Goal: Transaction & Acquisition: Purchase product/service

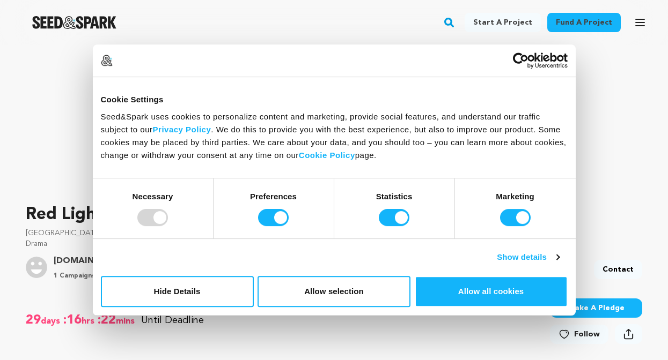
scroll to position [494, 0]
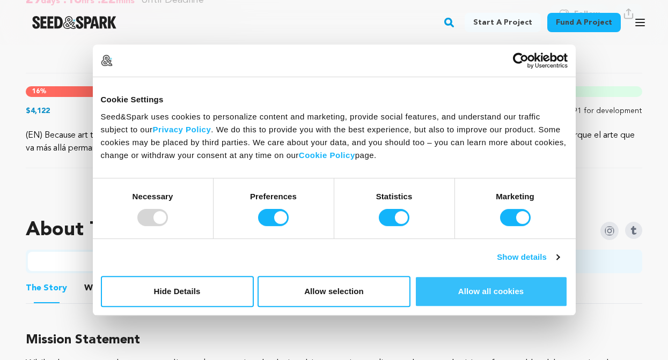
click at [522, 288] on button "Allow all cookies" at bounding box center [490, 291] width 153 height 31
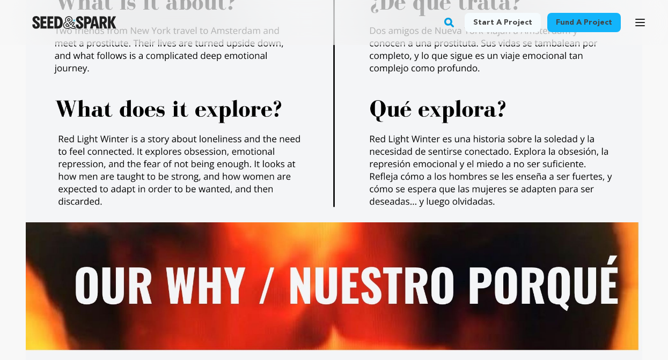
scroll to position [1590, 0]
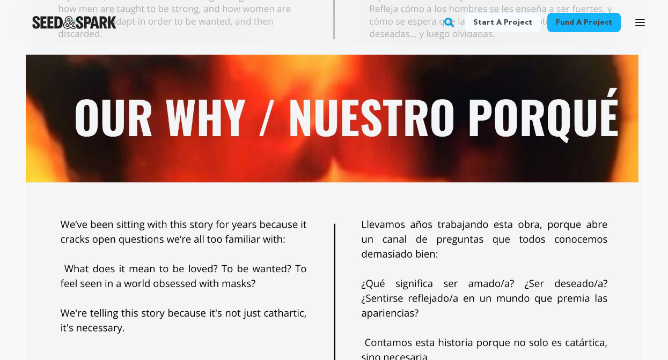
click at [0, 0] on span "—our way of honoring the warmth you bring to this winter tale. Plus, you'll rec…" at bounding box center [0, 0] width 0 height 0
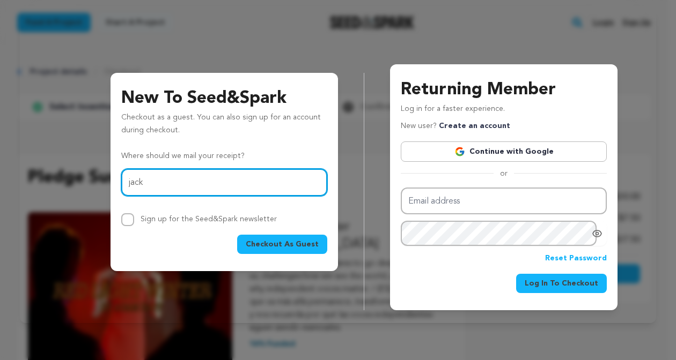
type input "jackfleischer@alum.calarts.edu"
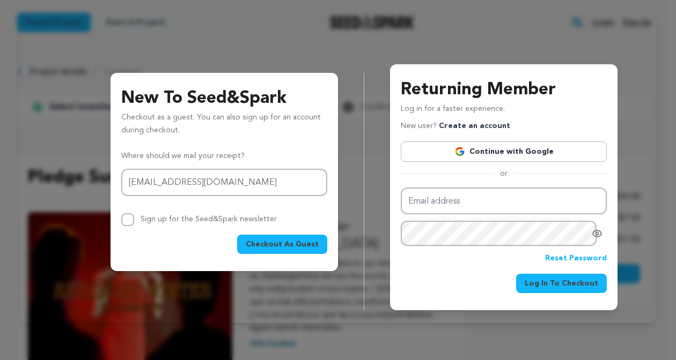
click at [303, 246] on span "Checkout As Guest" at bounding box center [282, 244] width 73 height 11
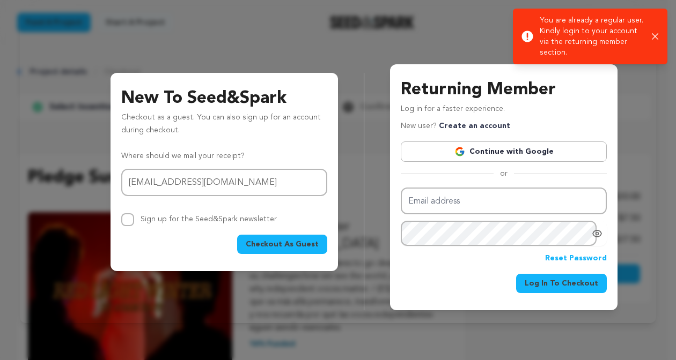
click at [656, 35] on icon "button" at bounding box center [654, 36] width 7 height 7
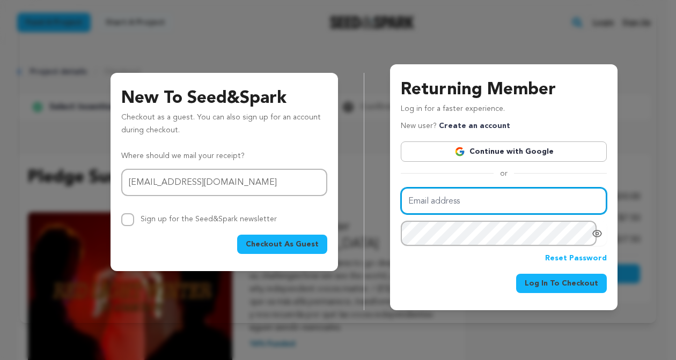
click at [458, 205] on input "Email address" at bounding box center [504, 201] width 206 height 27
type input "jackfleischer@alum.calarts.edu"
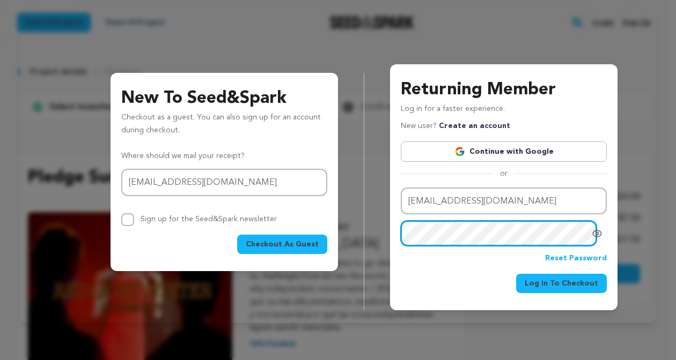
click at [516, 274] on button "Log In To Checkout" at bounding box center [561, 283] width 91 height 19
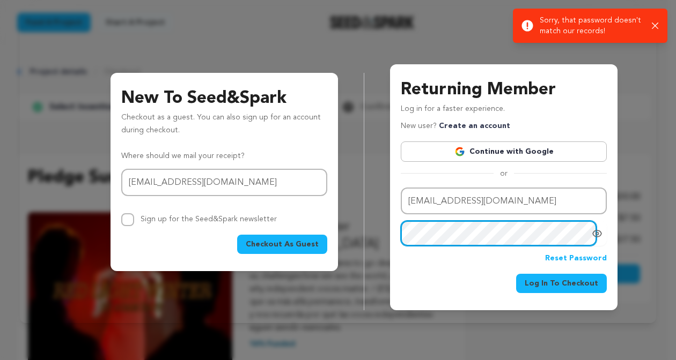
click at [276, 227] on div "New To Seed&Spark Checkout as a guest. You can also sign up for an account duri…" at bounding box center [338, 178] width 610 height 263
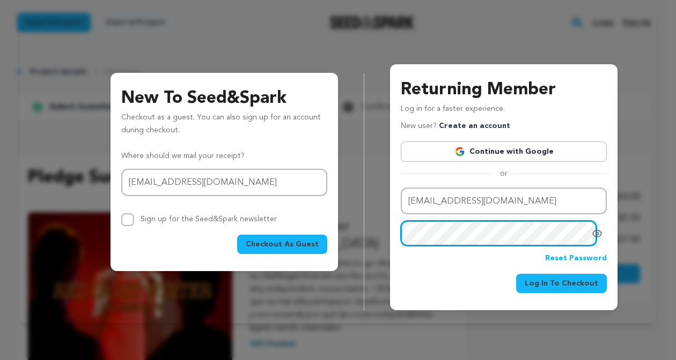
click at [516, 274] on button "Log In To Checkout" at bounding box center [561, 283] width 91 height 19
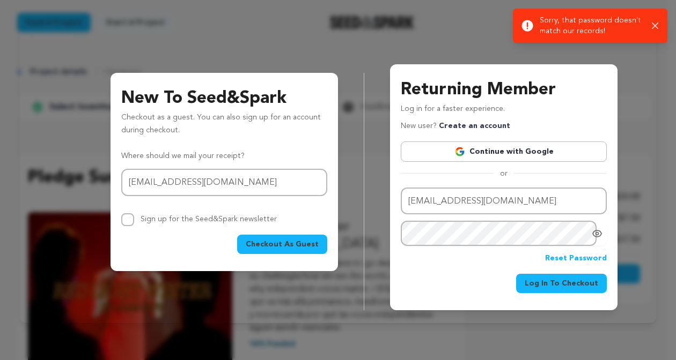
click at [581, 263] on link "Reset Password" at bounding box center [576, 259] width 62 height 13
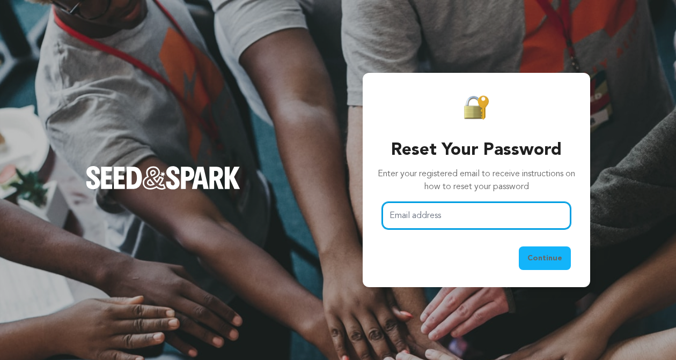
click at [473, 217] on input "Email address" at bounding box center [476, 215] width 189 height 27
type input "jackfleischerofficial@gmail.com"
drag, startPoint x: 518, startPoint y: 219, endPoint x: 309, endPoint y: 208, distance: 208.8
click at [310, 209] on div "Reset Your Password Enter your registered email to receive instructions on how …" at bounding box center [338, 180] width 676 height 360
type input "jackfleischer@alum.calarts.edu"
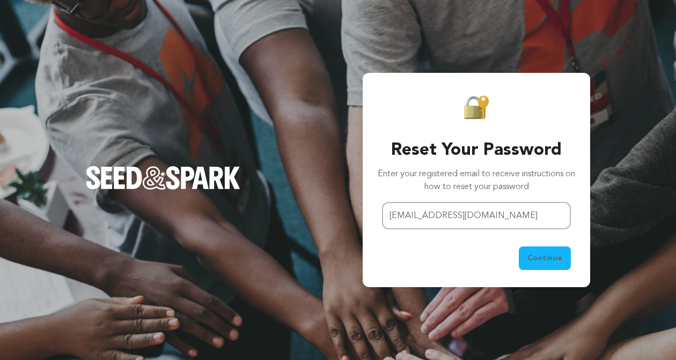
click at [532, 261] on span "Continue" at bounding box center [544, 258] width 35 height 11
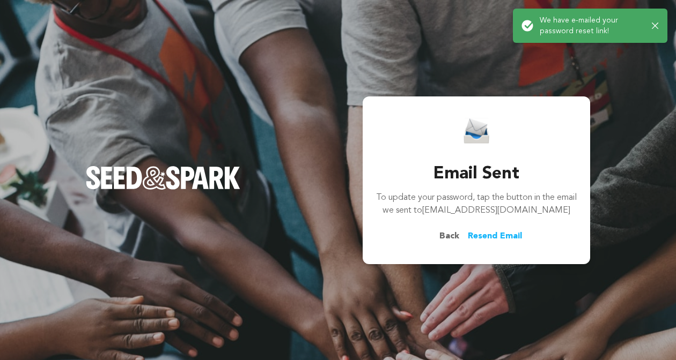
click at [655, 27] on icon "button" at bounding box center [654, 26] width 7 height 7
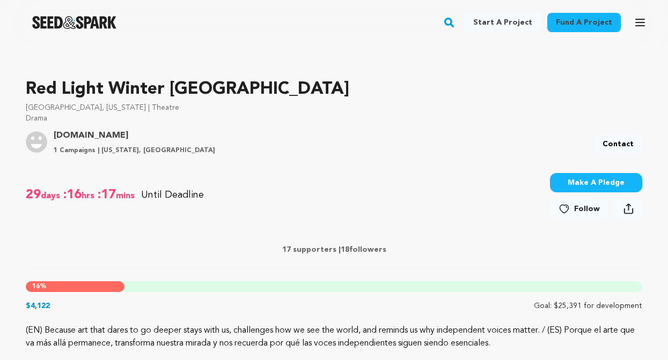
scroll to position [247, 0]
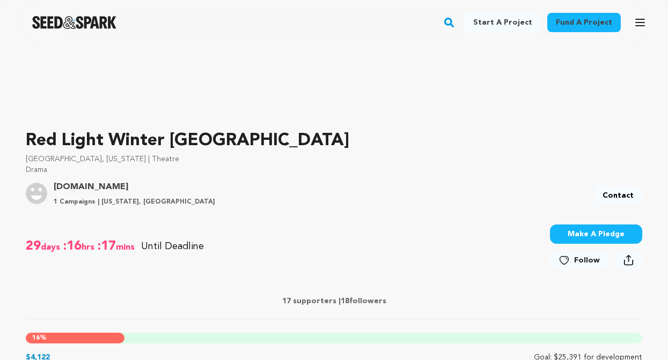
click at [552, 225] on button "Make A Pledge" at bounding box center [596, 234] width 92 height 19
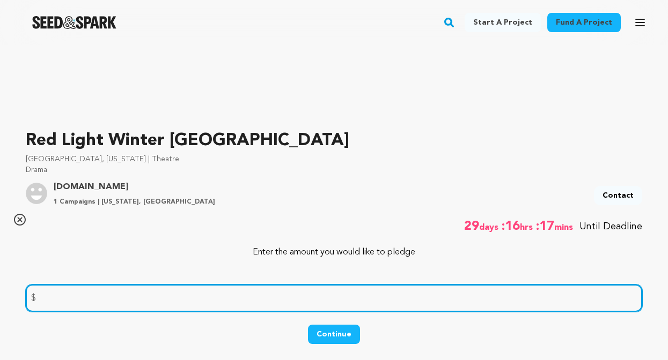
click at [546, 285] on input "number" at bounding box center [334, 298] width 616 height 27
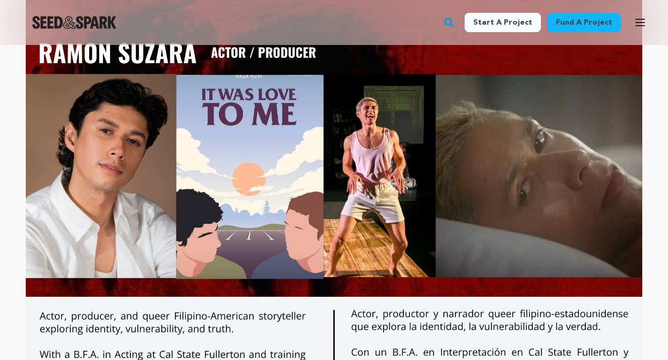
scroll to position [2041, 0]
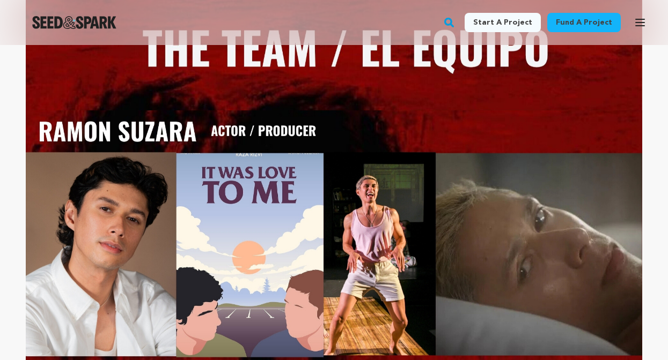
click at [0, 0] on img "submit" at bounding box center [0, 0] width 0 height 0
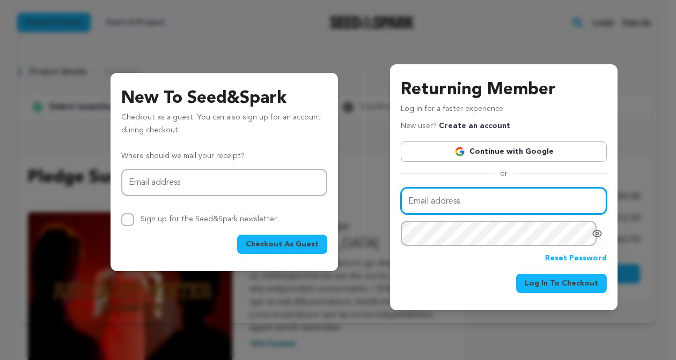
click at [457, 200] on input "Email address" at bounding box center [504, 201] width 206 height 27
type input "jackfleischer@alum.calarts.edu"
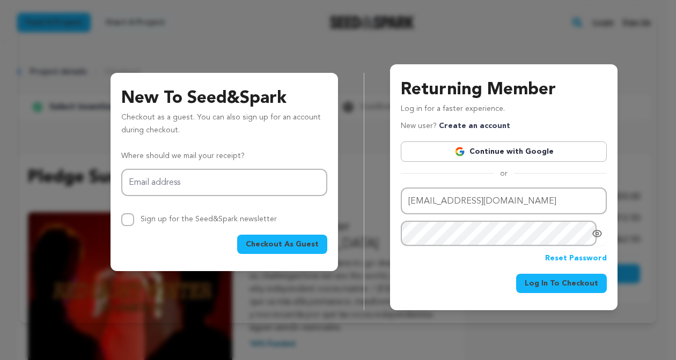
click at [552, 286] on span "Log In To Checkout" at bounding box center [560, 283] width 73 height 11
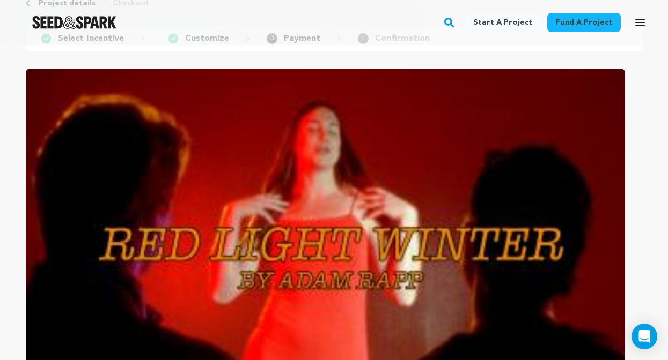
scroll to position [160, 0]
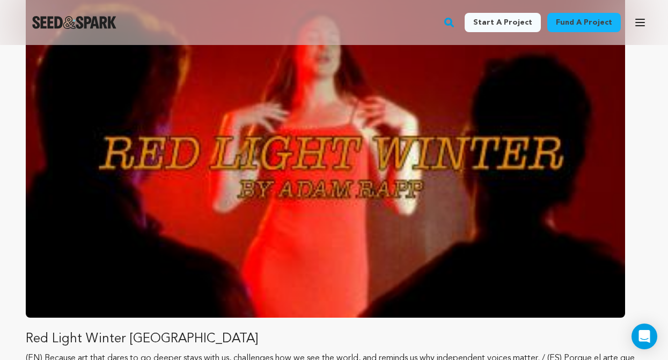
radio input "false"
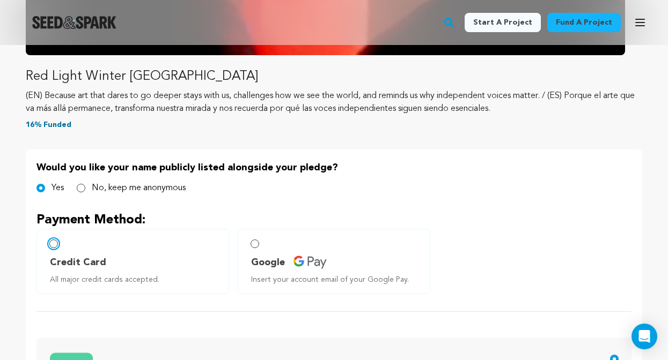
scroll to position [402, 0]
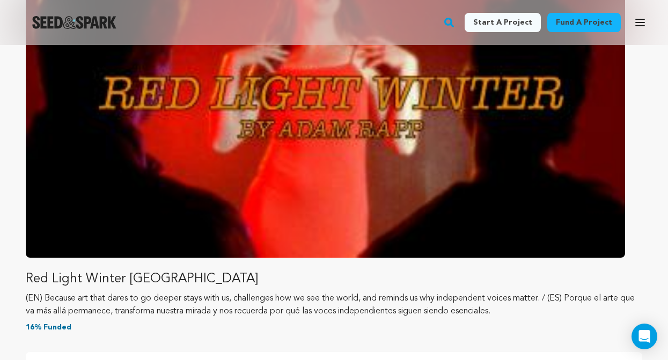
scroll to position [220, 0]
radio input "false"
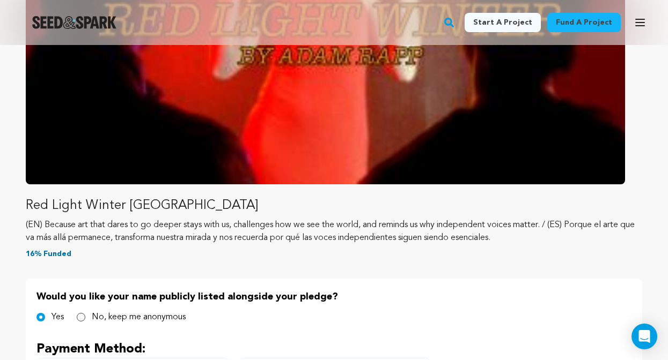
scroll to position [314, 0]
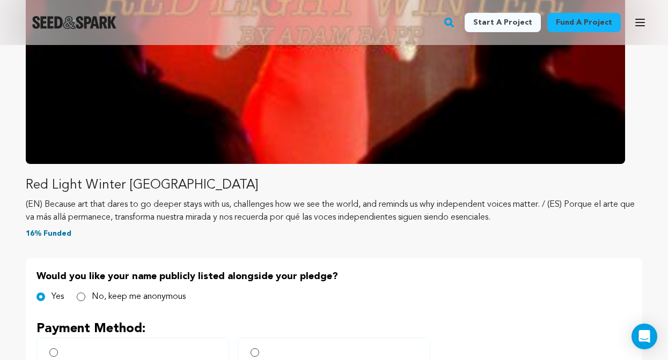
type input "4388 5762 0260 6870"
drag, startPoint x: 176, startPoint y: 237, endPoint x: -1, endPoint y: 228, distance: 176.6
type input "4209 5219 9076 2441"
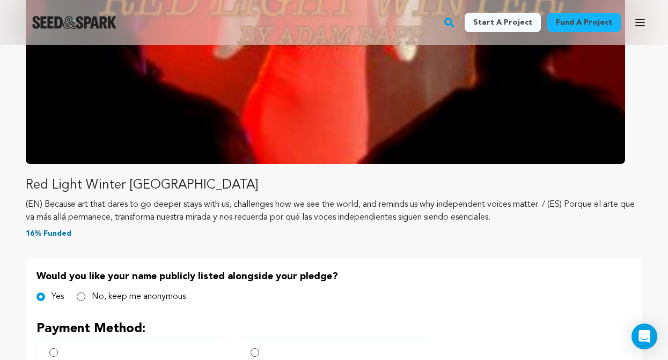
type input "04/28"
type input "630"
type input "90027"
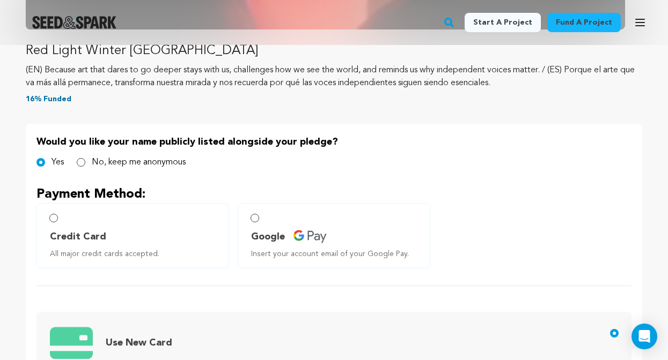
scroll to position [448, 0]
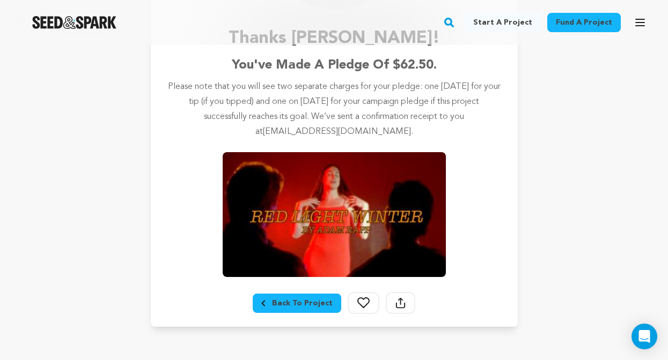
scroll to position [162, 0]
